Goal: Navigation & Orientation: Find specific page/section

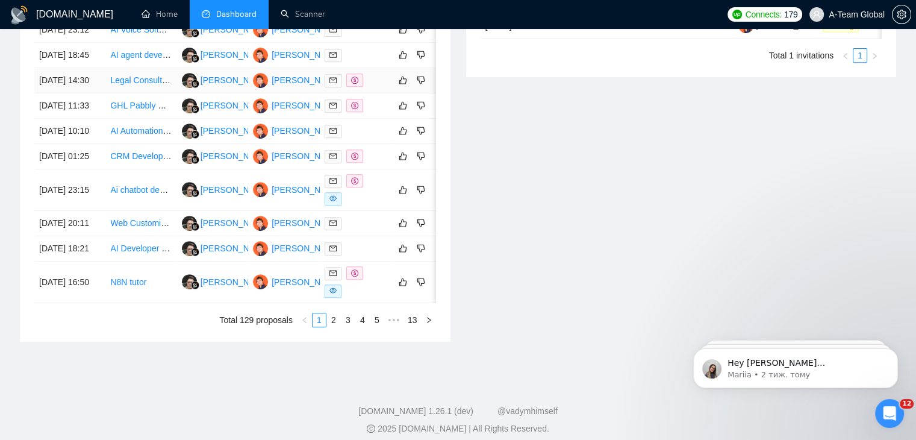
scroll to position [542, 0]
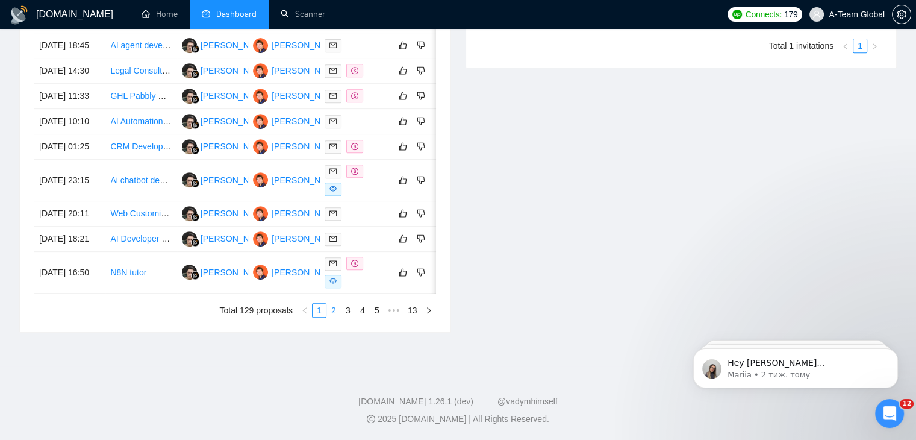
click at [336, 317] on link "2" at bounding box center [333, 309] width 13 height 13
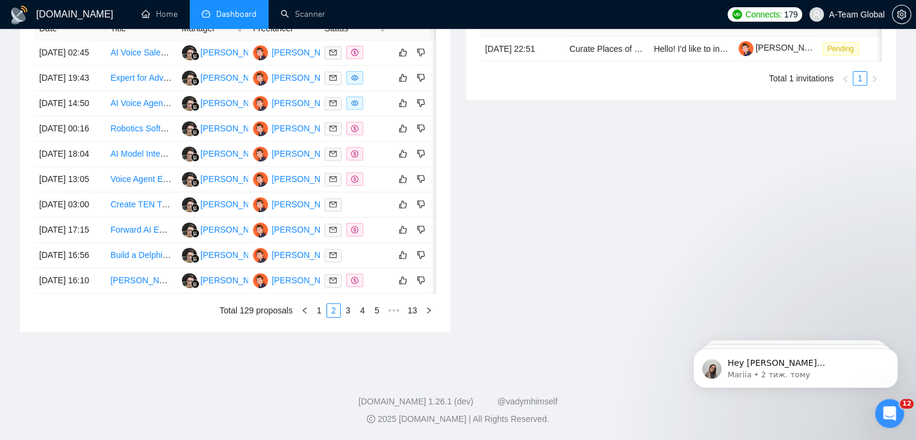
scroll to position [602, 0]
click at [322, 315] on link "1" at bounding box center [319, 309] width 13 height 13
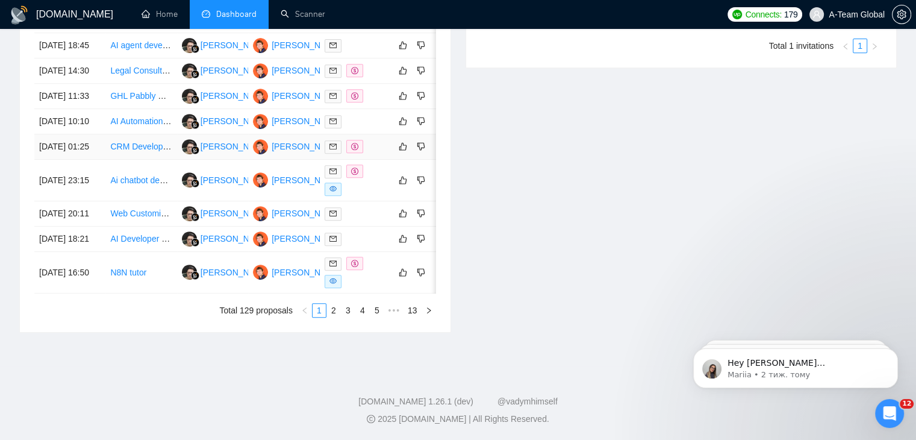
scroll to position [621, 0]
click at [323, 314] on link "1" at bounding box center [319, 309] width 13 height 13
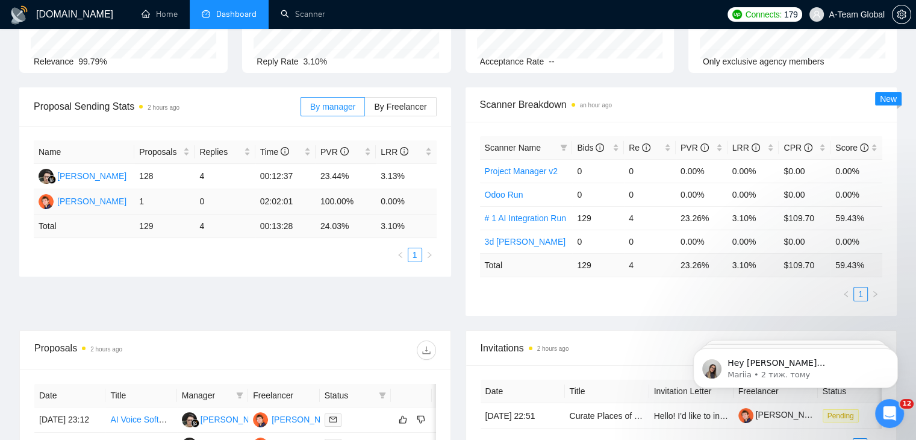
scroll to position [0, 0]
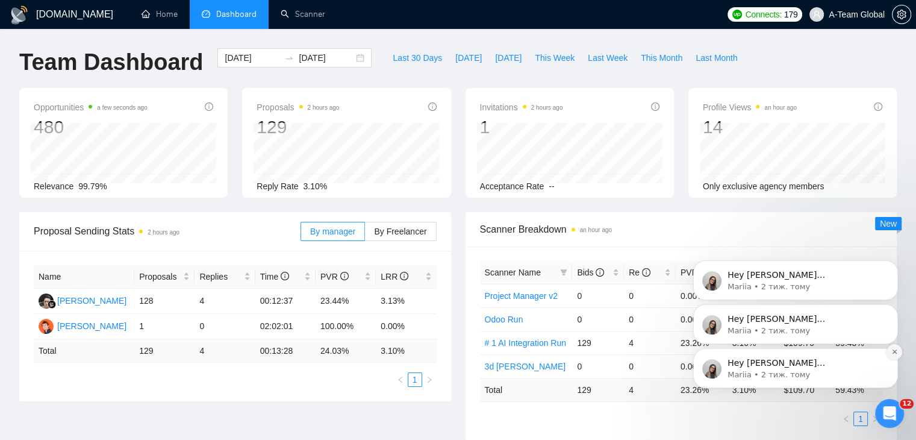
click at [895, 351] on icon "Dismiss notification" at bounding box center [894, 351] width 4 height 4
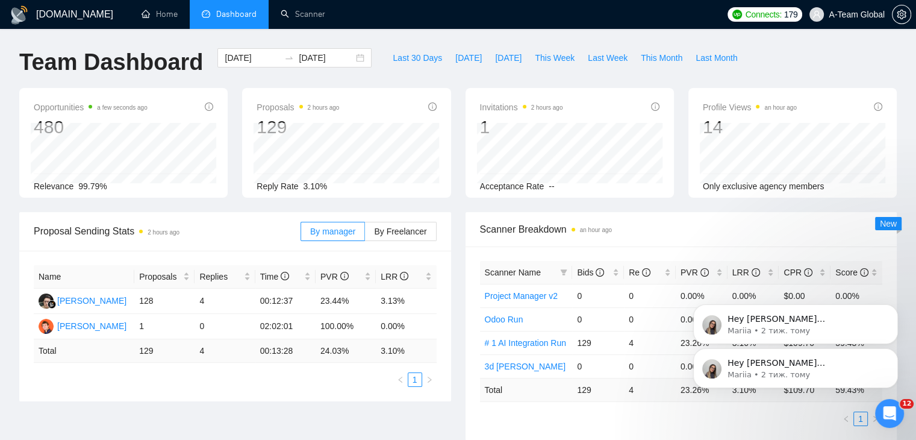
click at [895, 351] on icon "Dismiss notification" at bounding box center [894, 352] width 4 height 4
